Goal: Book appointment/travel/reservation

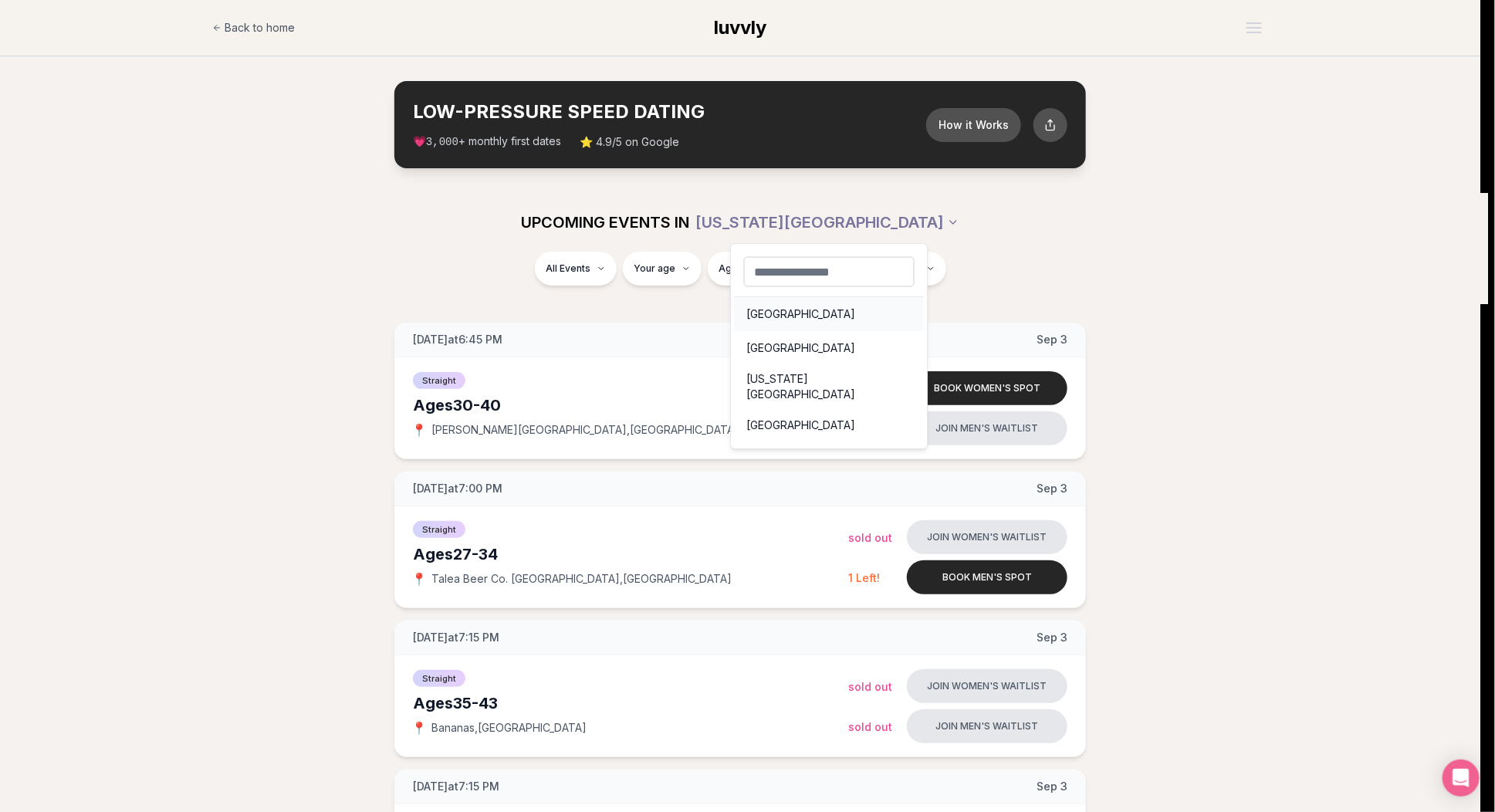
click at [809, 307] on div "Seattle" at bounding box center [829, 314] width 190 height 34
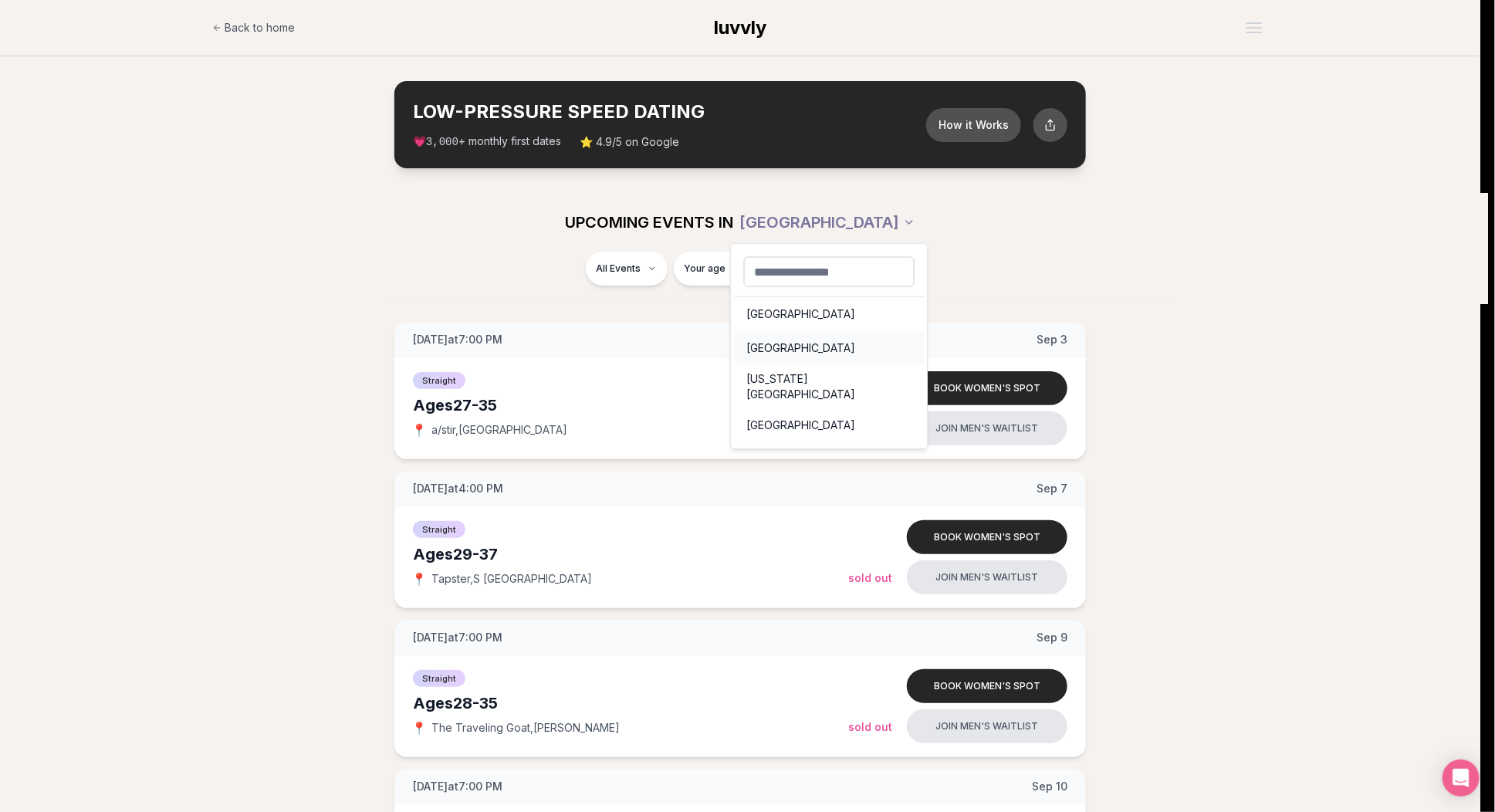
click at [801, 344] on div "Portland" at bounding box center [829, 348] width 190 height 34
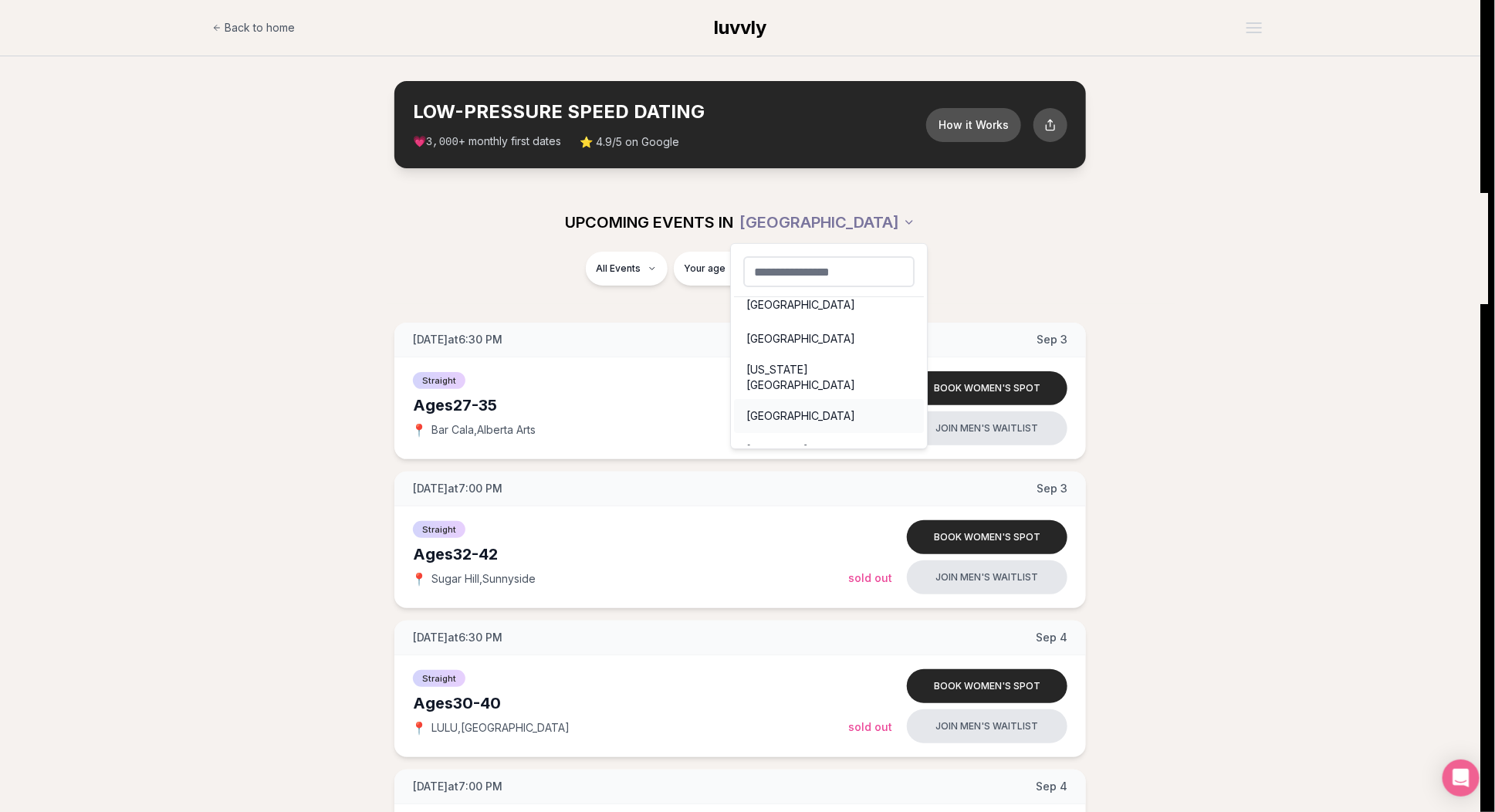
scroll to position [21, 0]
click at [824, 400] on div "San Francisco" at bounding box center [829, 405] width 190 height 34
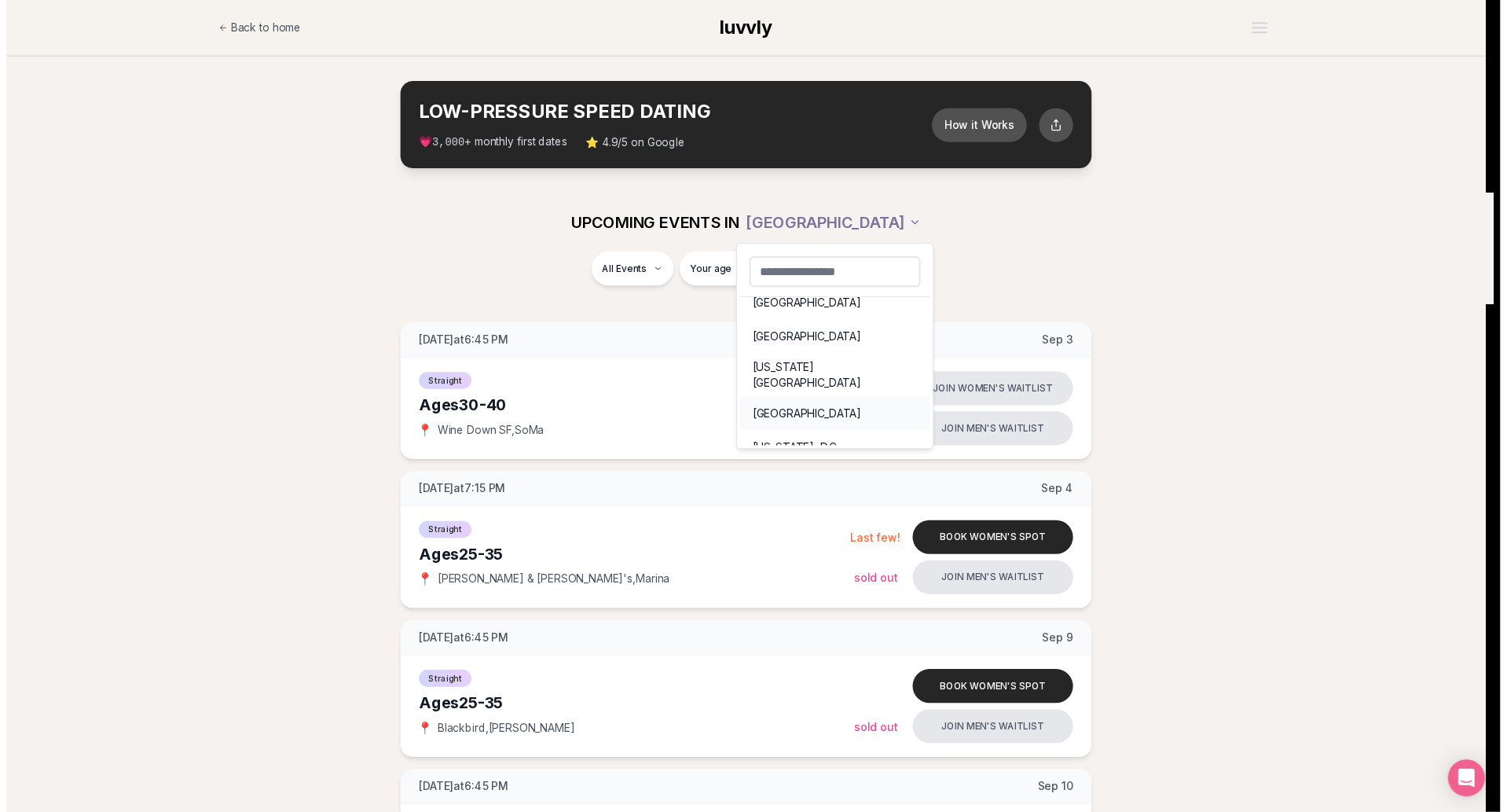
scroll to position [22, 0]
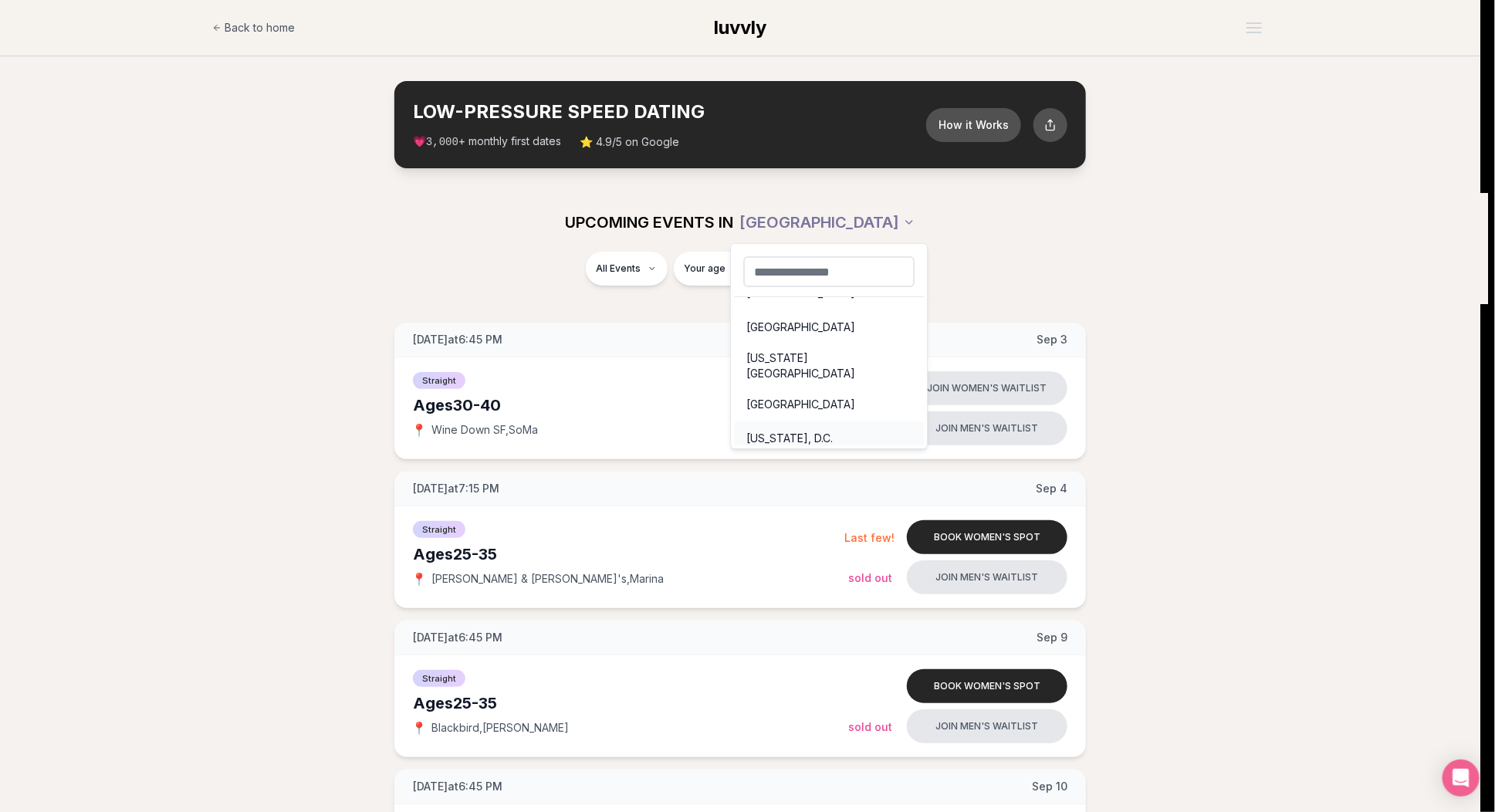
click at [825, 423] on div "Washington, D.C." at bounding box center [829, 438] width 190 height 34
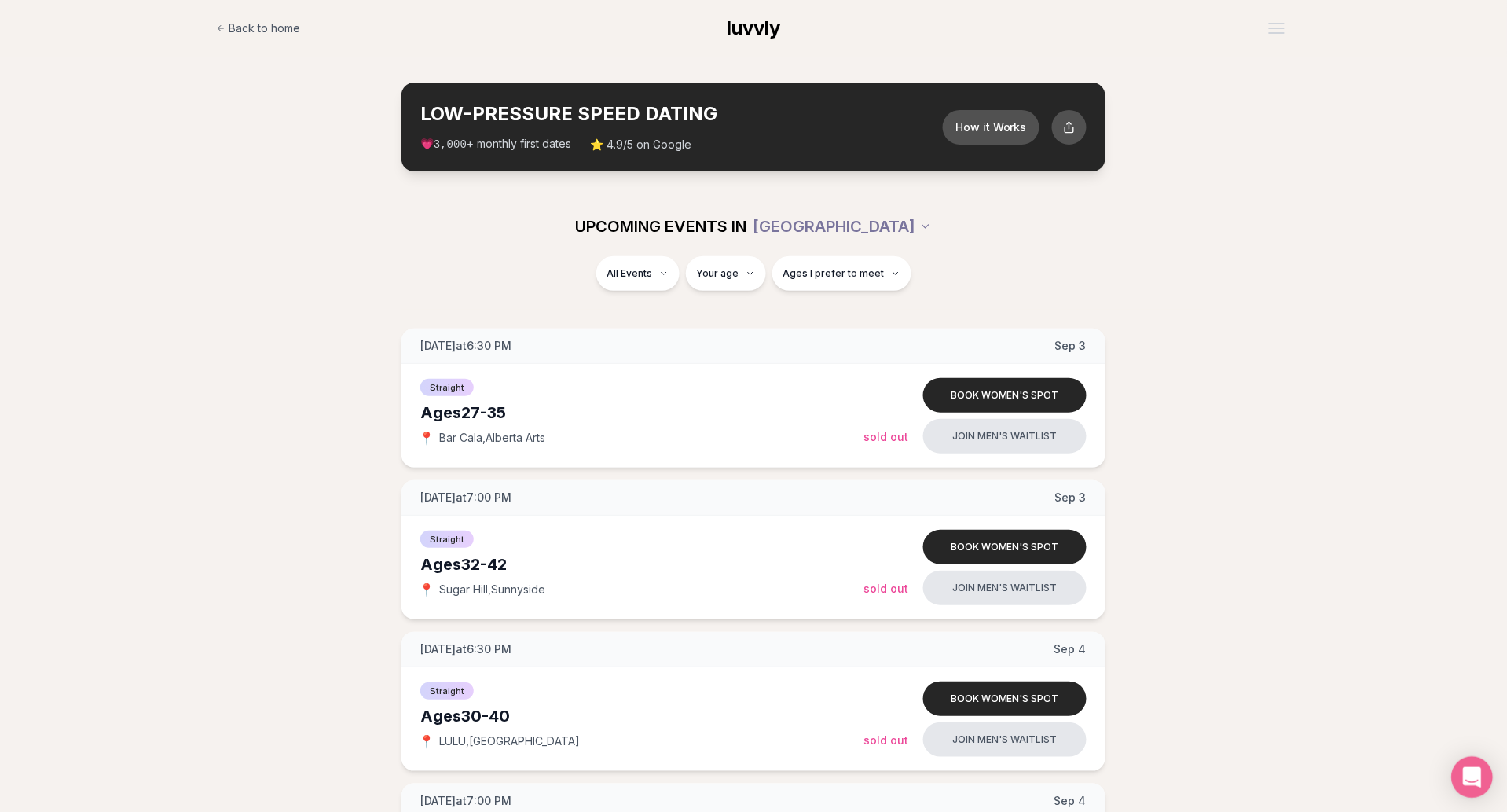
click at [1459, 788] on div "Open Intercom Messenger" at bounding box center [1473, 777] width 41 height 41
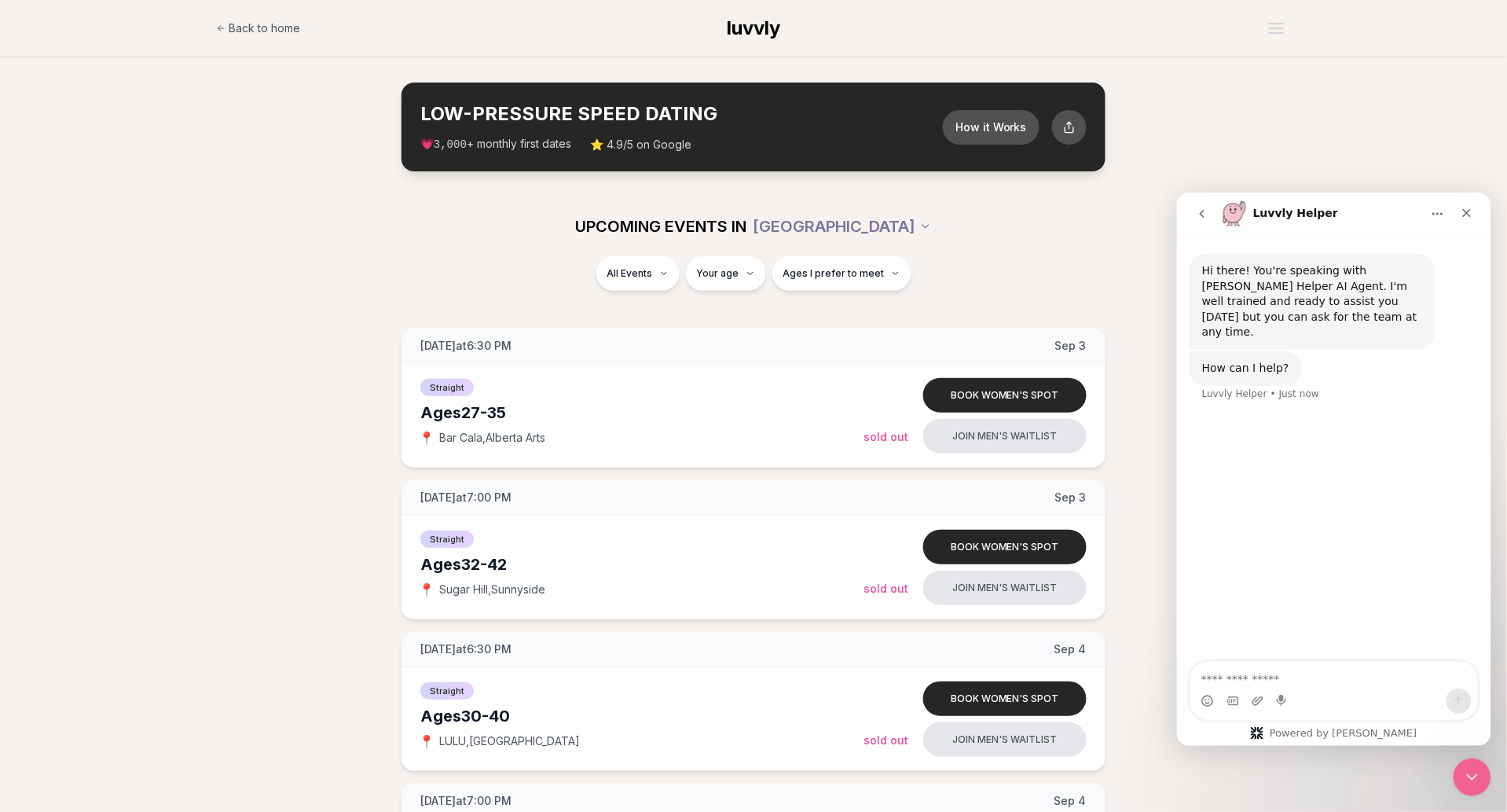
click at [1278, 683] on textarea "Ask a question…" at bounding box center [1334, 674] width 288 height 27
click at [1293, 681] on textarea "Ask a question…" at bounding box center [1334, 674] width 288 height 27
type textarea "*"
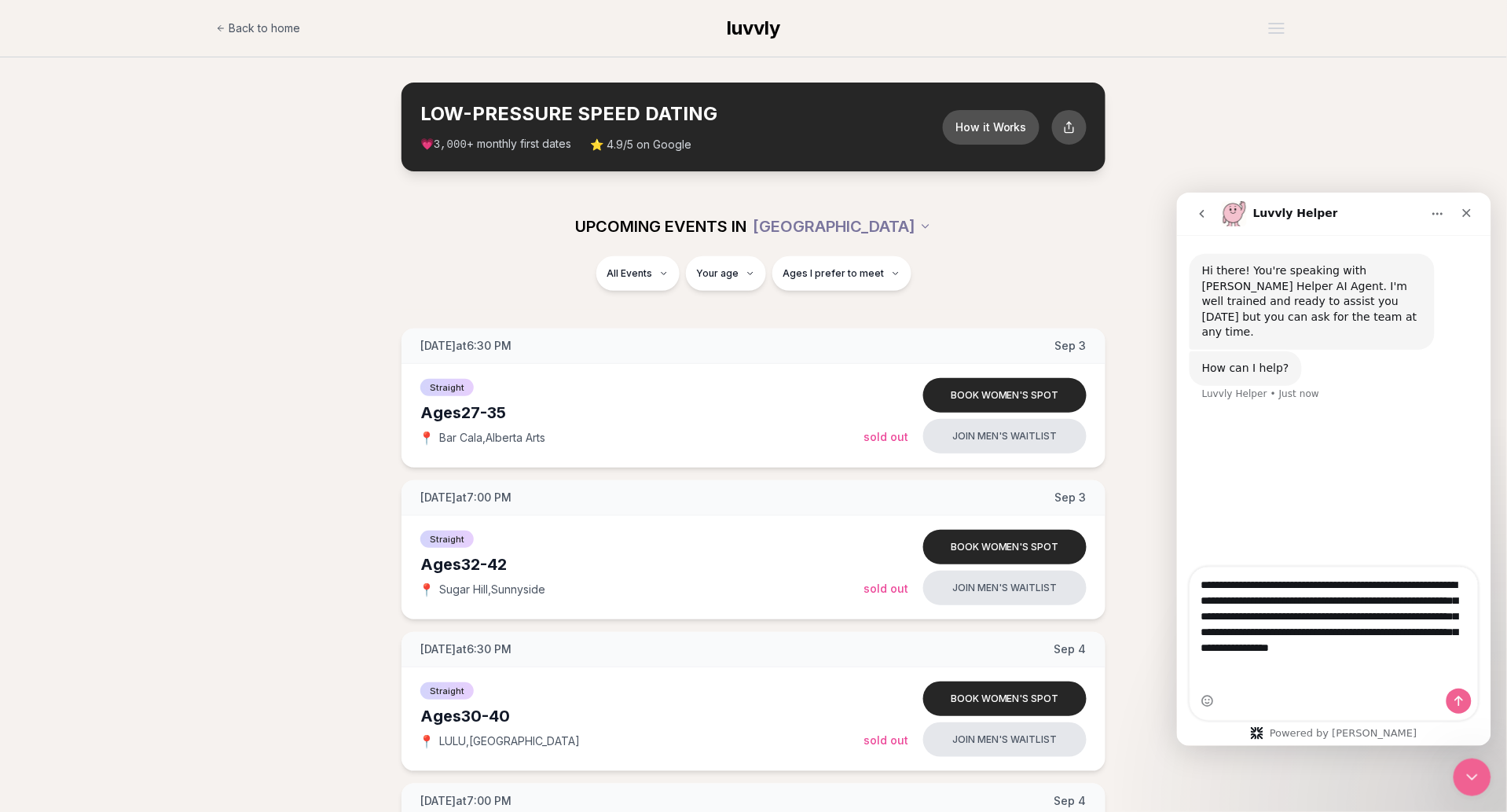
type textarea "**********"
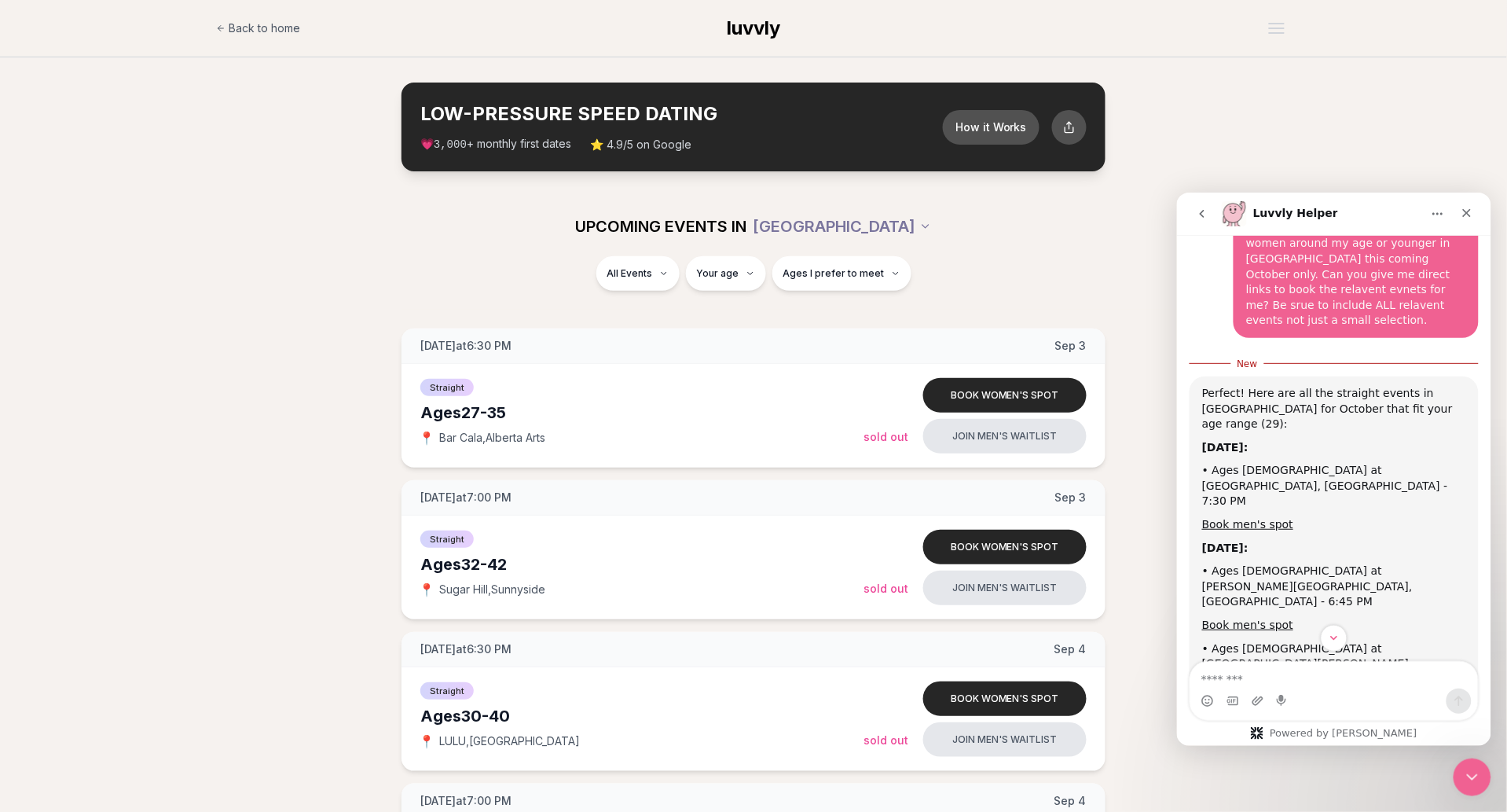
scroll to position [220, 0]
click at [1272, 513] on link "Book men's spot" at bounding box center [1247, 519] width 91 height 12
click at [1275, 614] on link "Book men's spot" at bounding box center [1247, 620] width 91 height 12
click at [1271, 691] on link "Book men's spot" at bounding box center [1247, 697] width 91 height 12
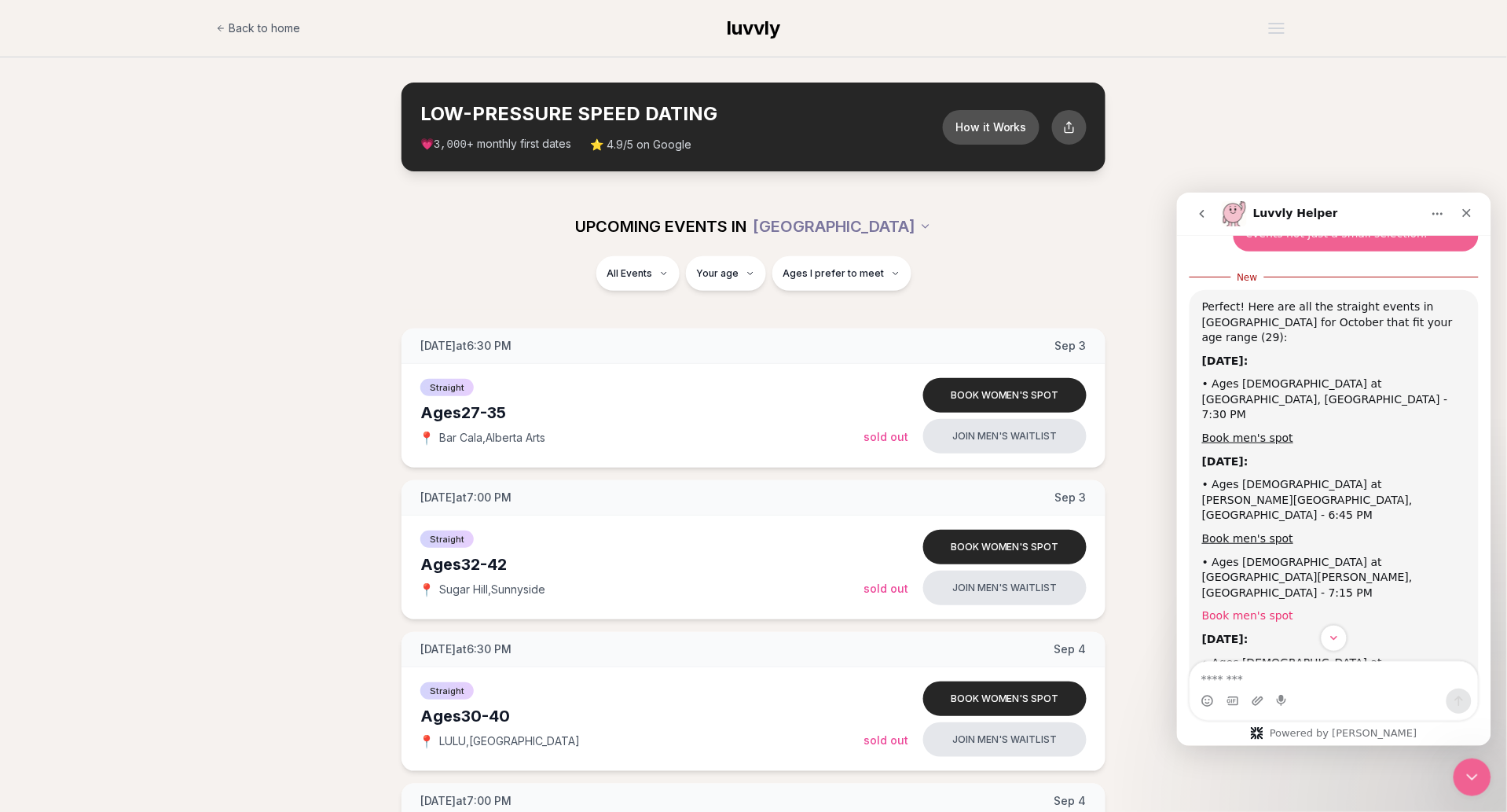
scroll to position [319, 0]
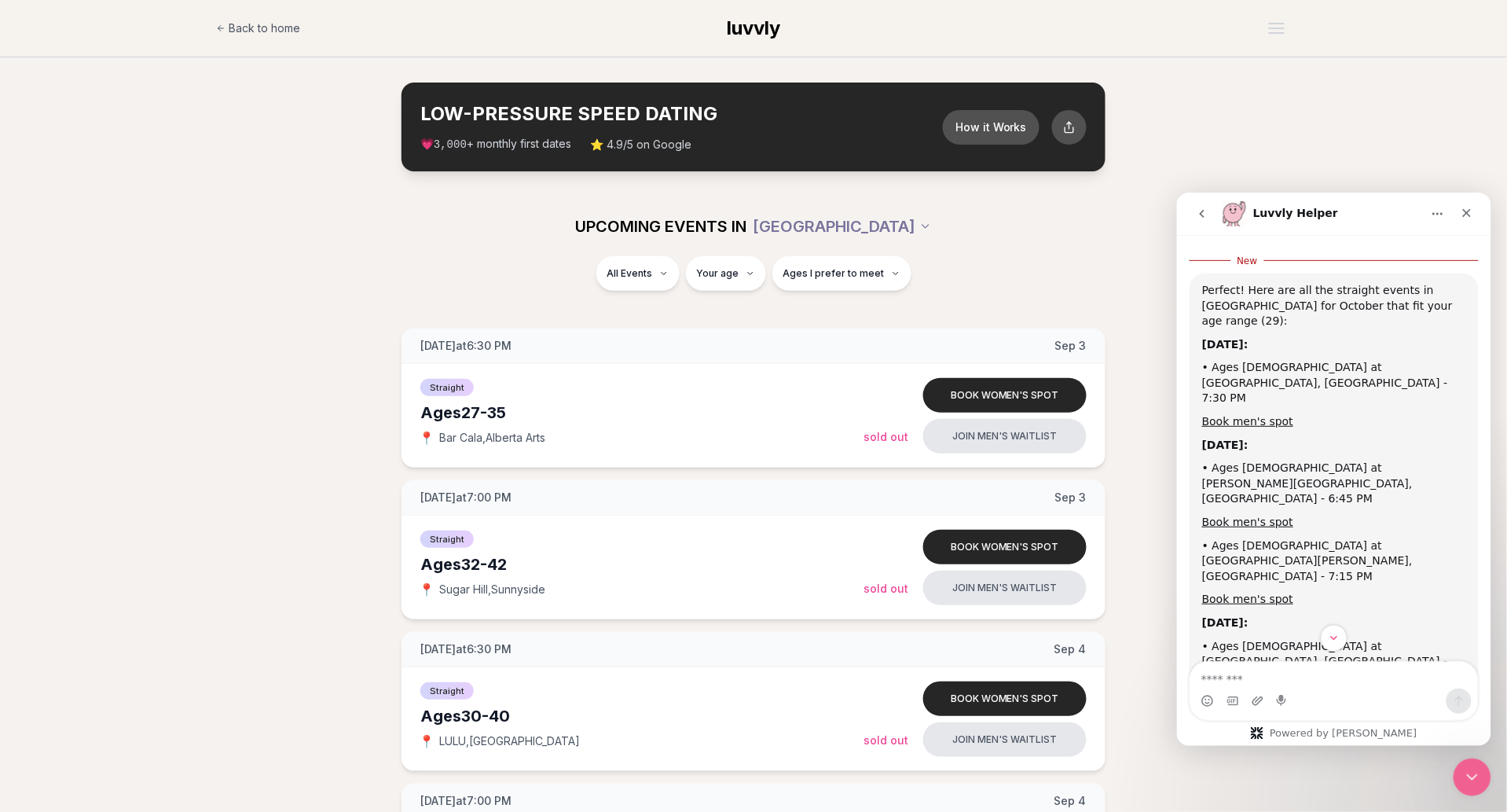
click at [1251, 692] on div "Book men's spot" at bounding box center [1334, 699] width 264 height 16
click at [1252, 693] on link "Book men's spot" at bounding box center [1247, 698] width 91 height 12
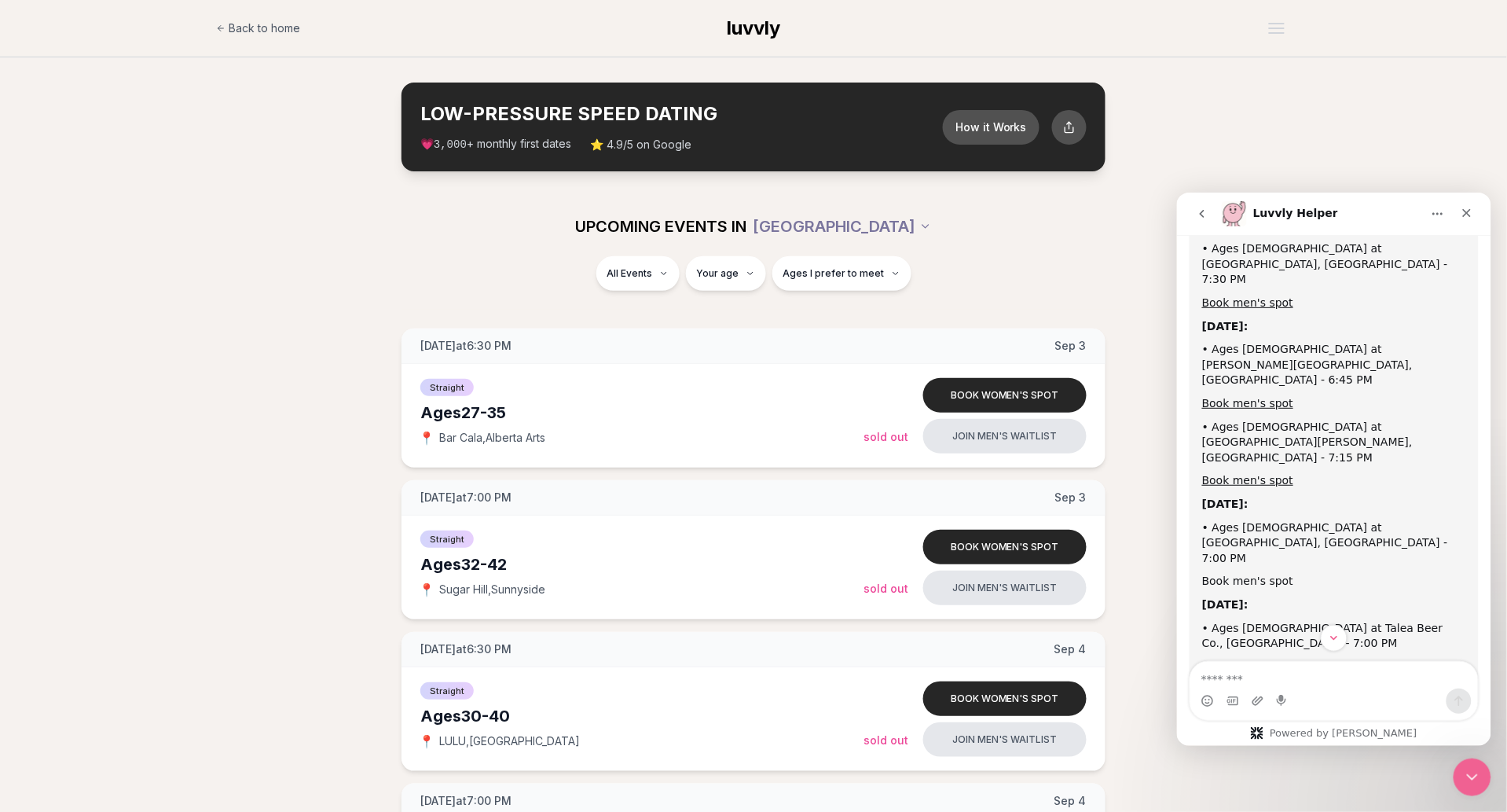
scroll to position [439, 0]
click at [1271, 659] on link "Book men's spot" at bounding box center [1247, 664] width 91 height 12
click at [1273, 736] on link "Book men's spot" at bounding box center [1247, 741] width 91 height 12
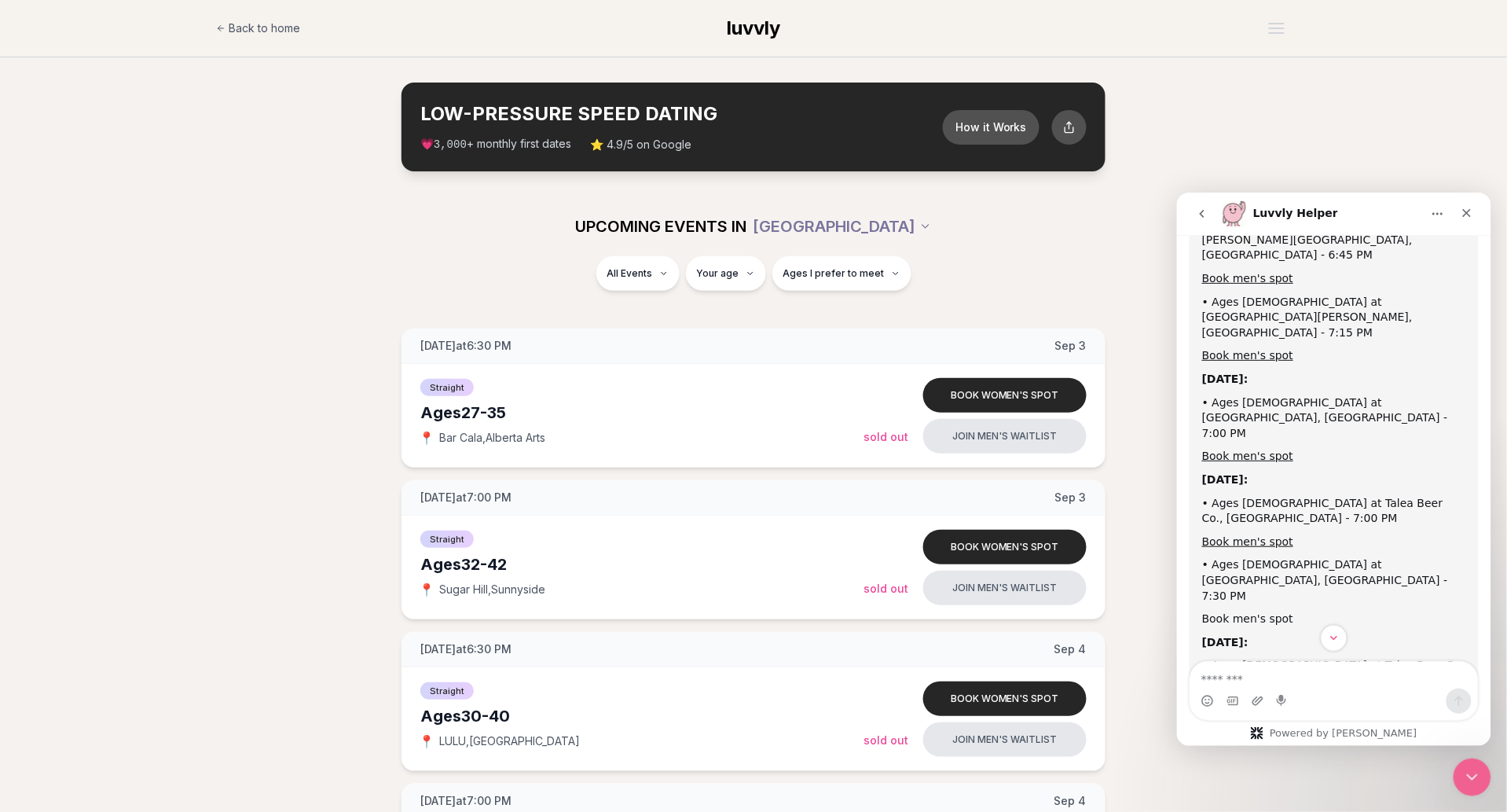
scroll to position [678, 0]
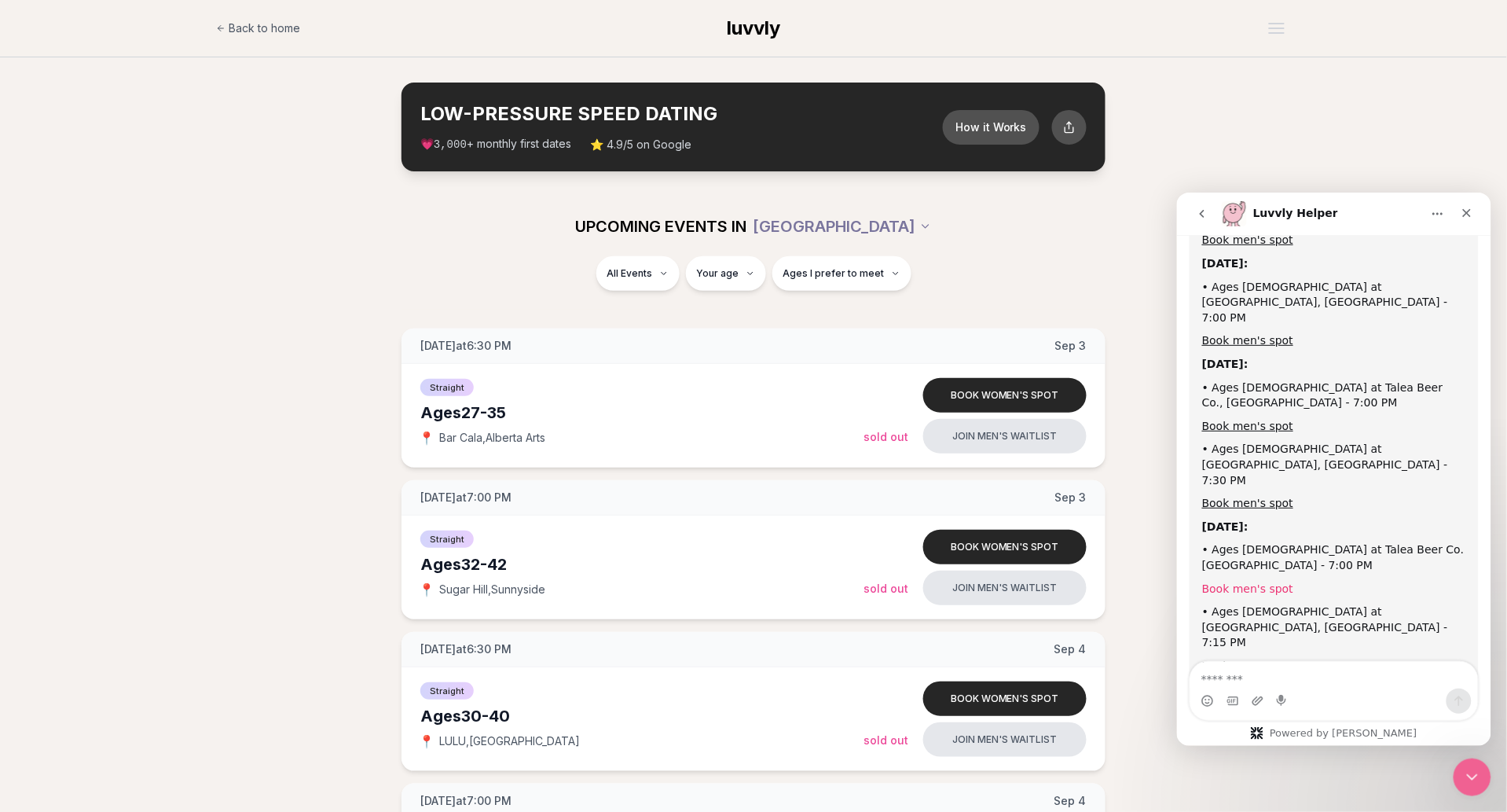
click at [1263, 581] on link "Book men's spot" at bounding box center [1247, 587] width 91 height 12
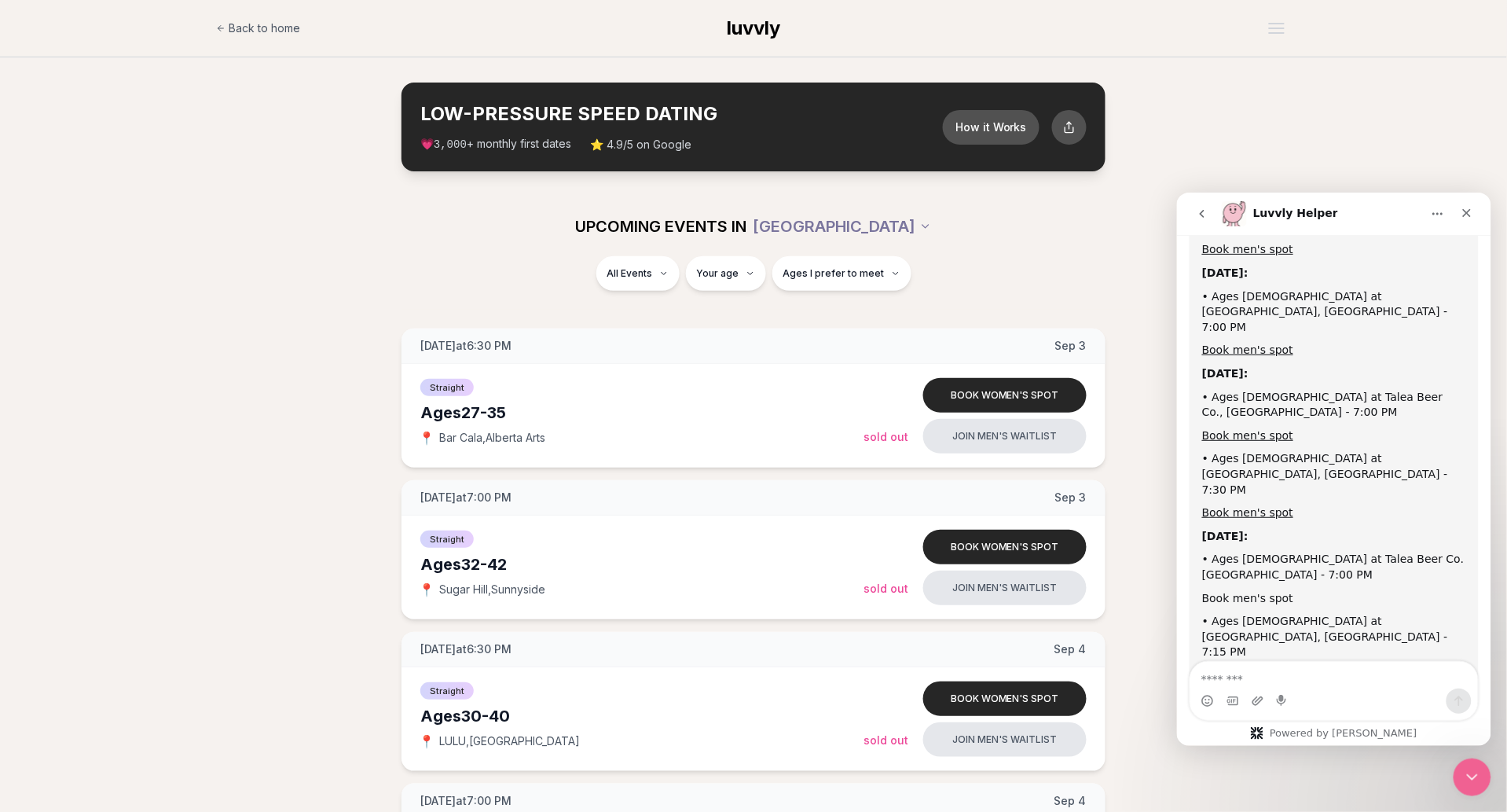
scroll to position [663, 0]
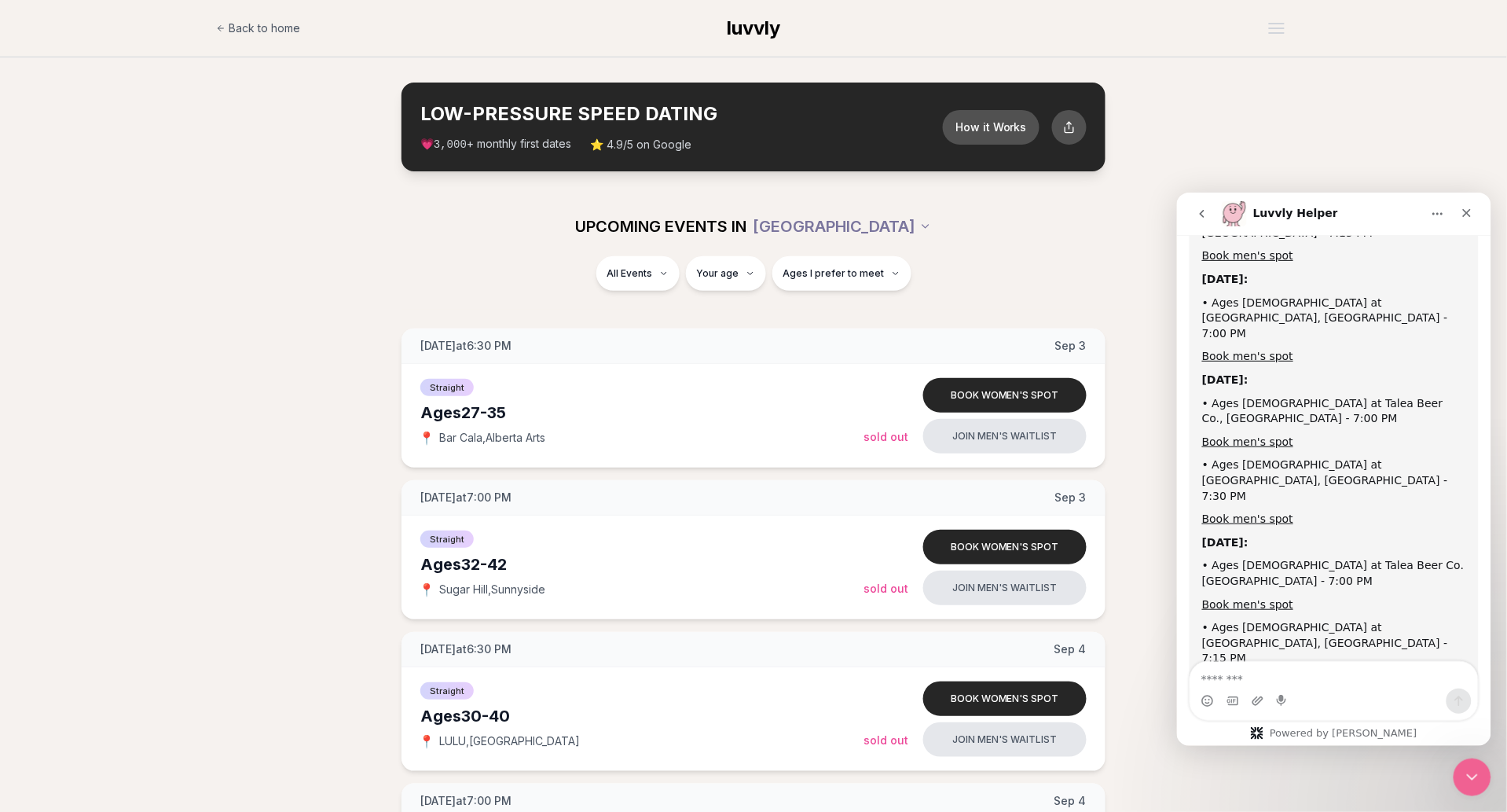
click at [1253, 674] on link "Book men's spot" at bounding box center [1247, 680] width 91 height 12
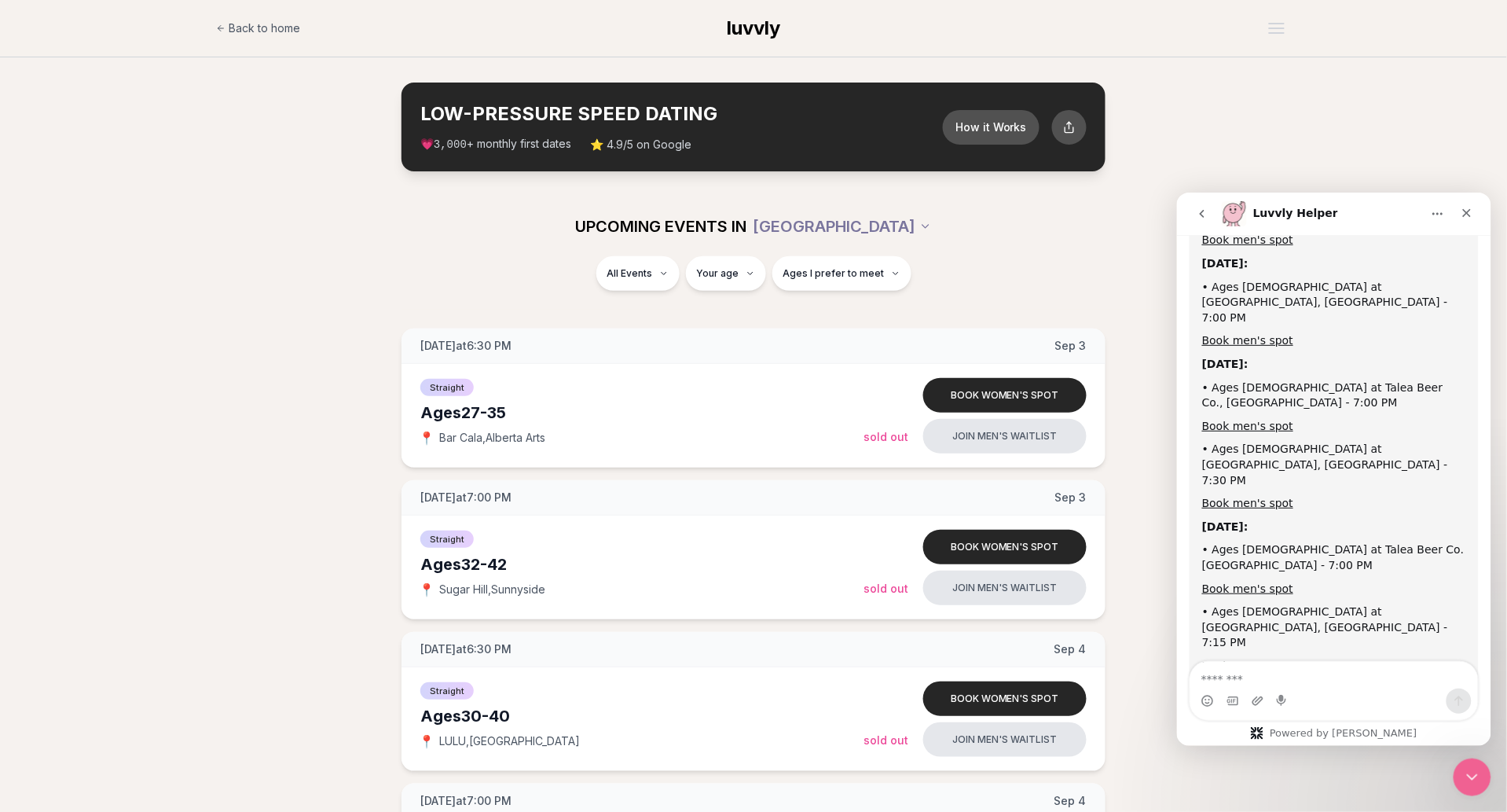
click at [1254, 736] on link "Book men's spot" at bounding box center [1247, 741] width 91 height 12
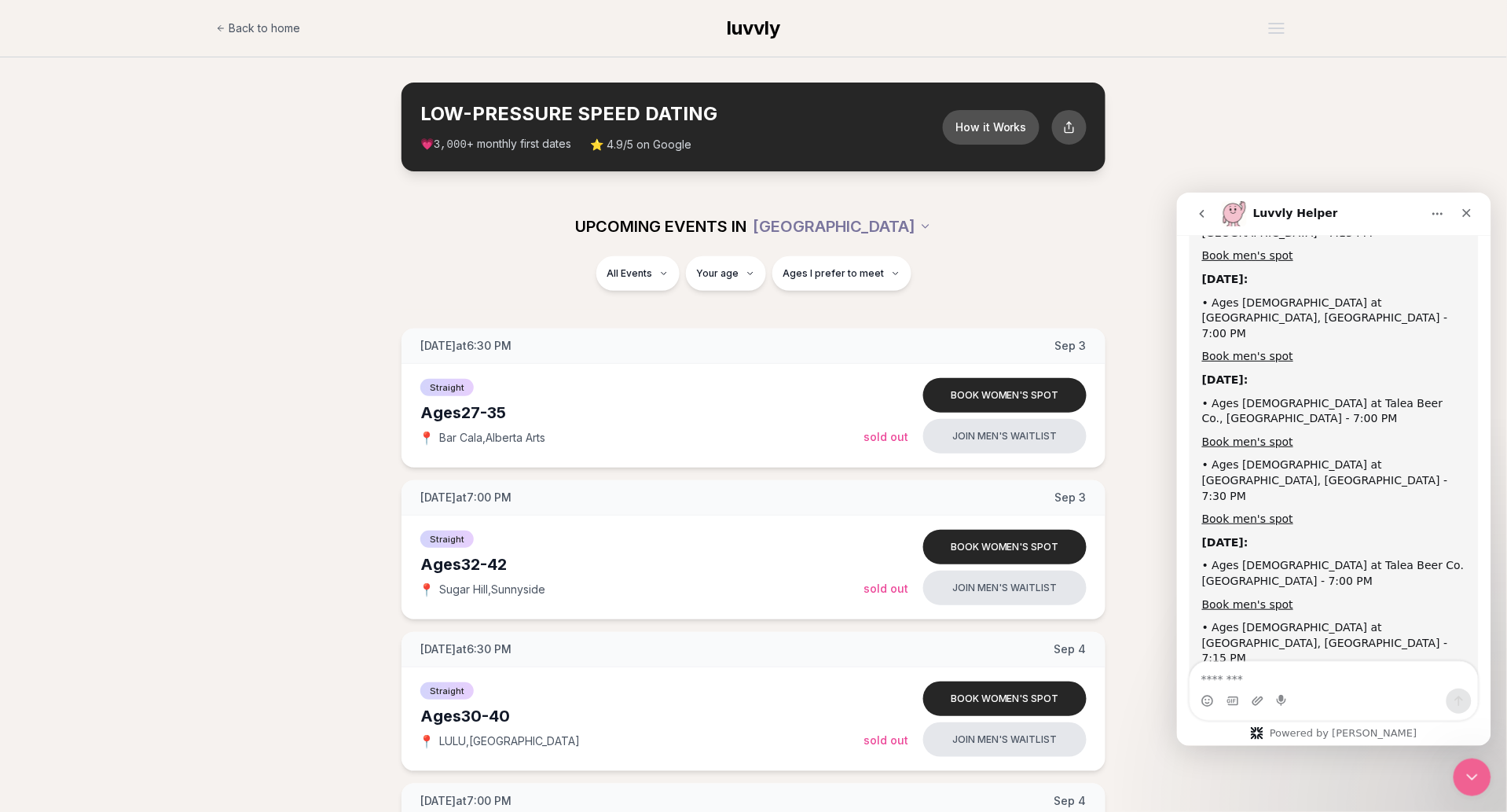
click at [1388, 98] on section "LOW-PRESSURE SPEED DATING How it Works 💗 3,000 + monthly first dates ⭐ 4.9/5 on…" at bounding box center [753, 127] width 1507 height 139
click at [354, 269] on div "All Events Your age Ages I prefer to meet" at bounding box center [753, 276] width 880 height 41
